Goal: Find specific page/section: Find specific page/section

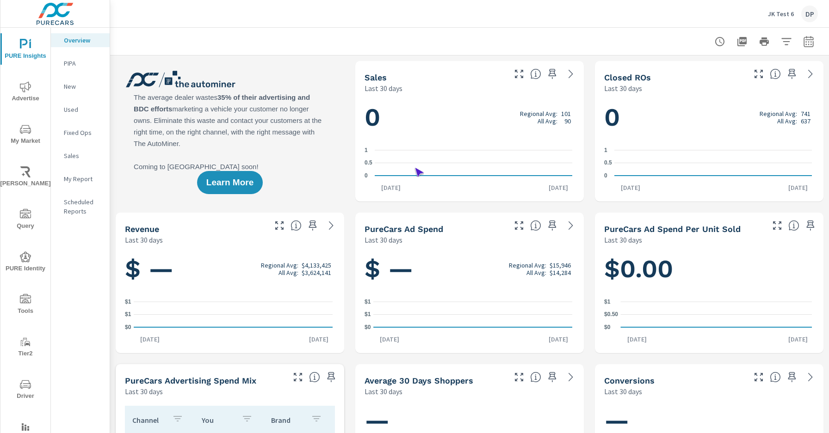
click at [24, 390] on span "Driver" at bounding box center [25, 390] width 44 height 23
